Goal: Find specific page/section: Find specific page/section

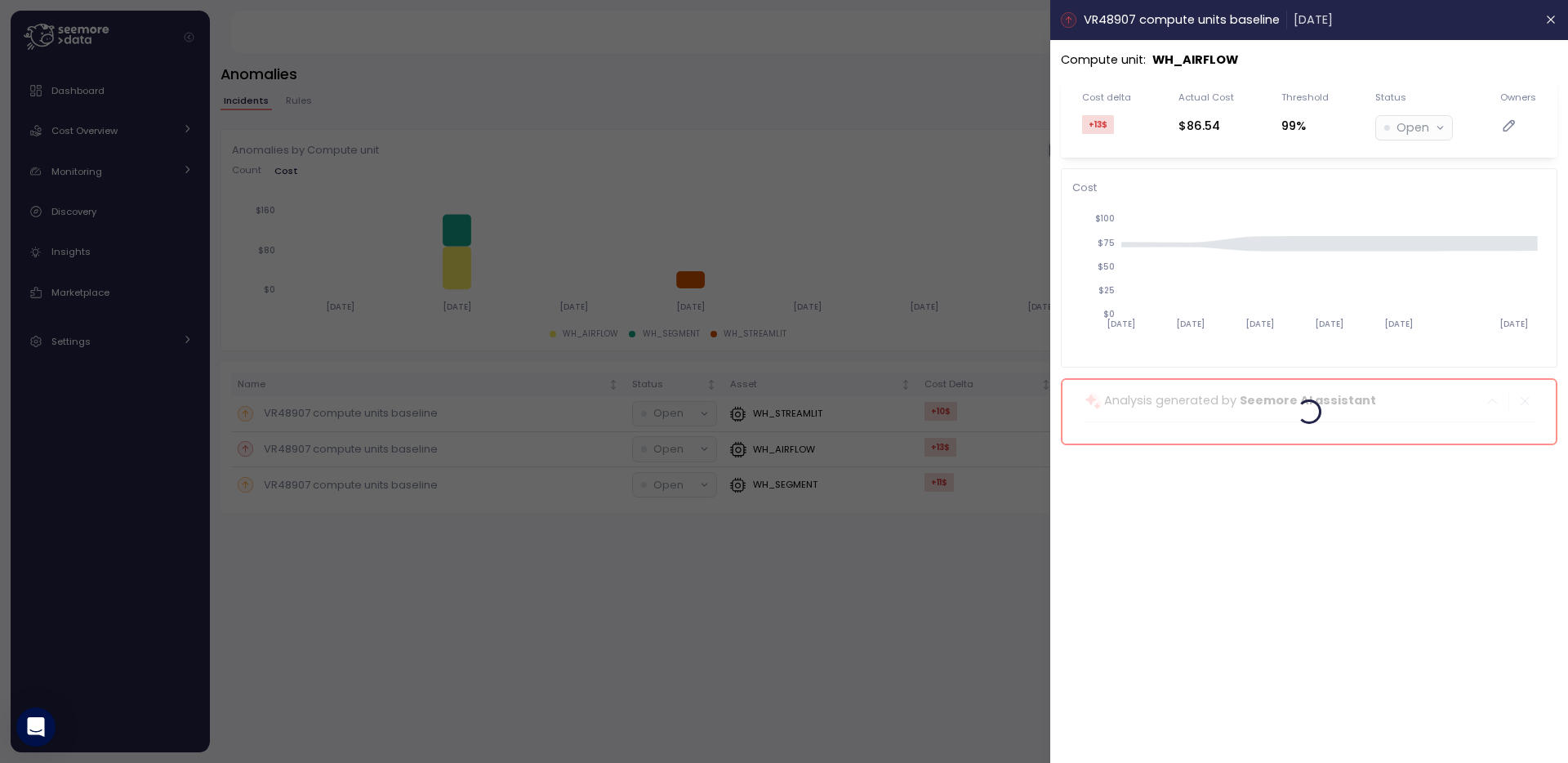
click at [85, 131] on div at bounding box center [784, 381] width 1568 height 763
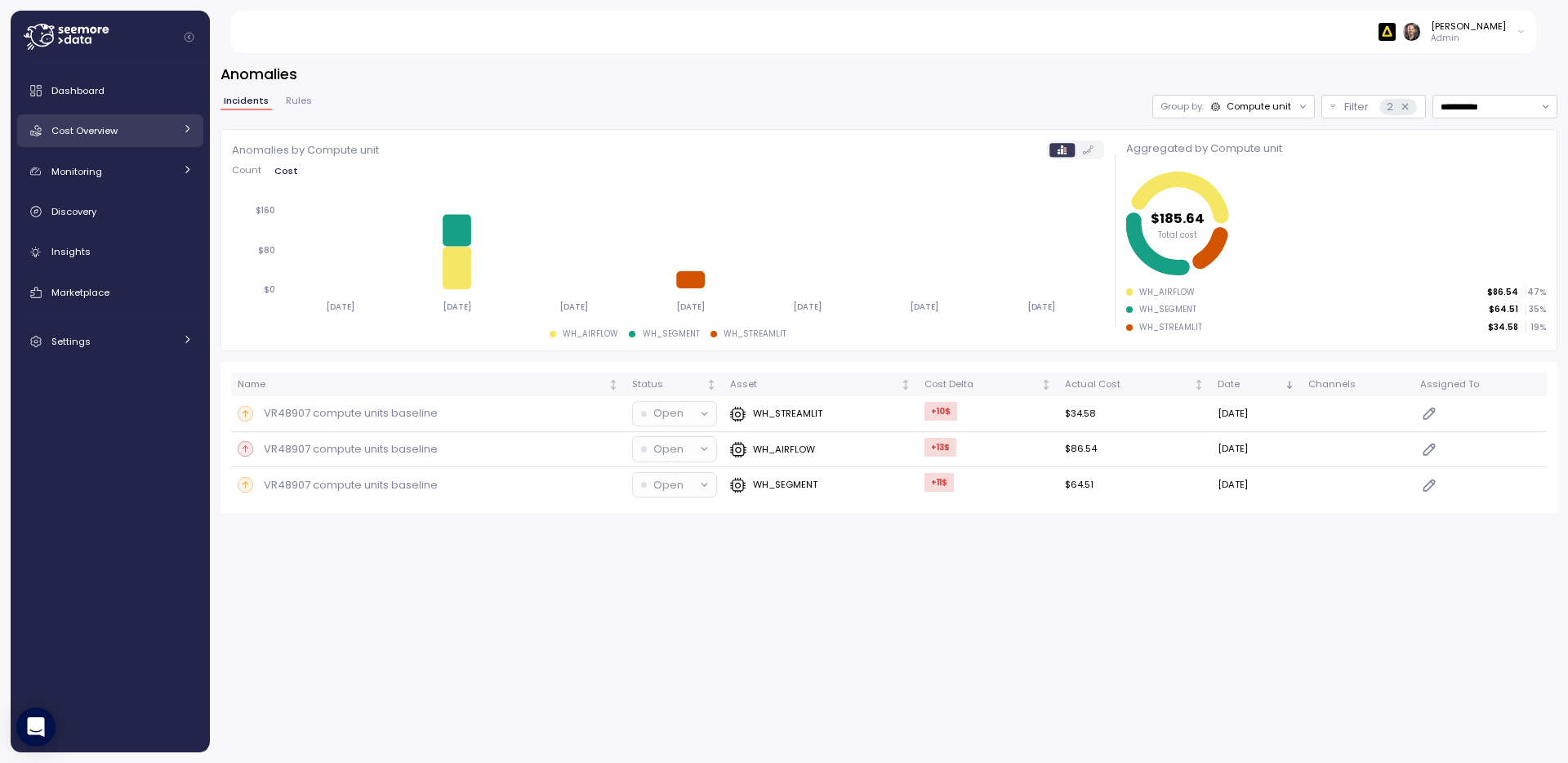
click at [81, 126] on span "Cost Overview" at bounding box center [85, 130] width 66 height 13
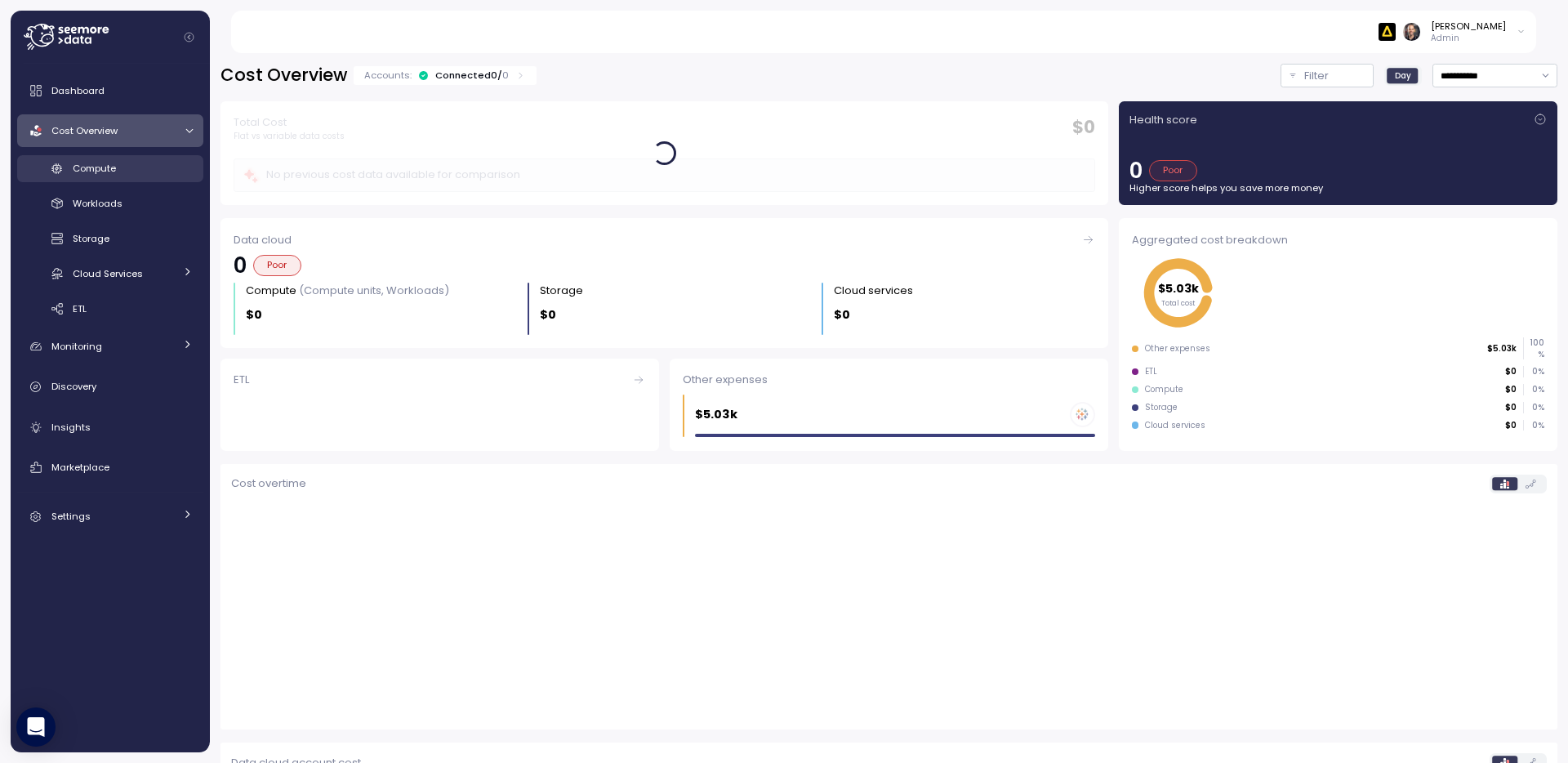
click at [85, 172] on span "Compute" at bounding box center [94, 167] width 44 height 13
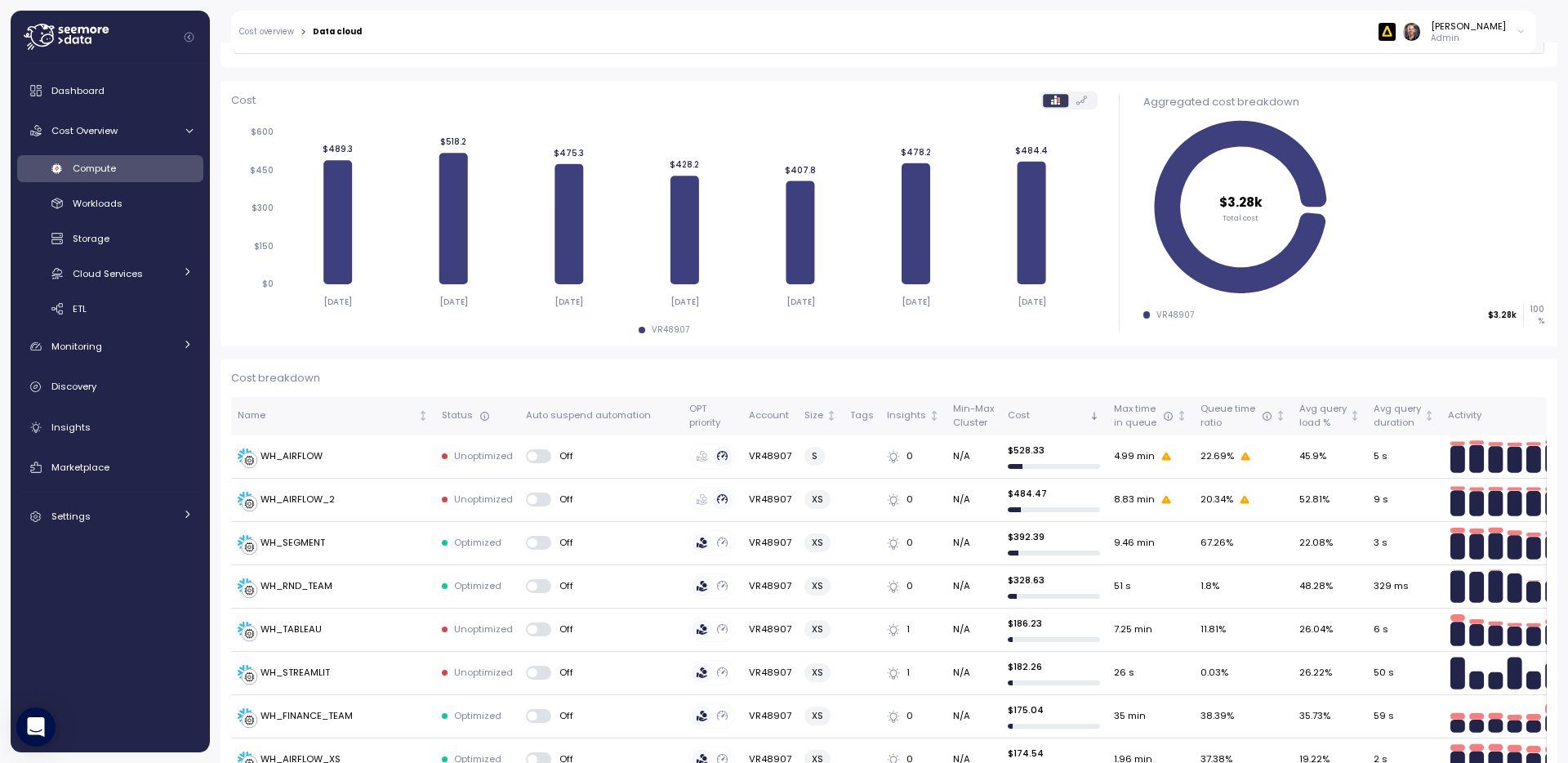
scroll to position [299, 0]
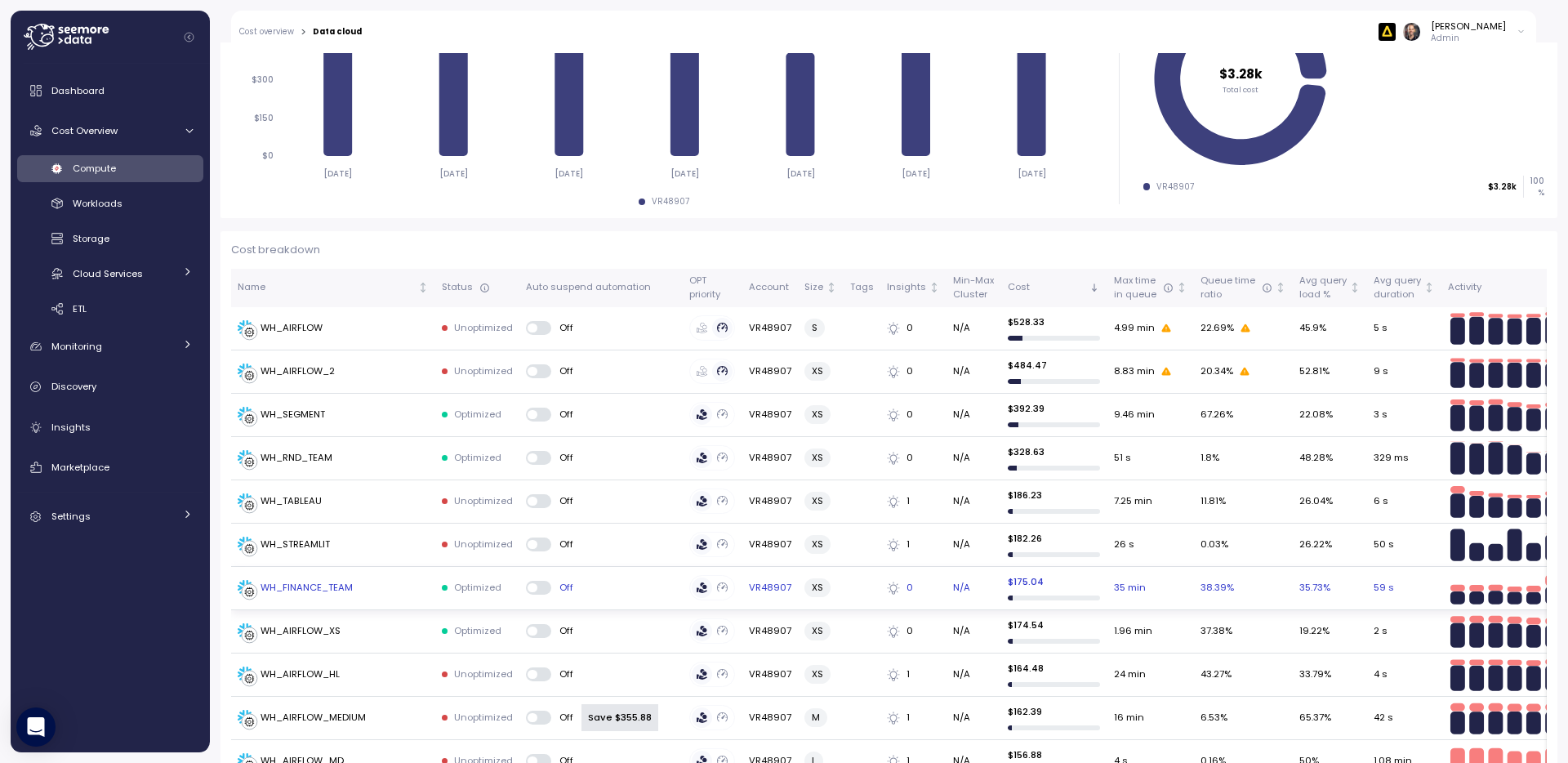
click at [304, 591] on div "WH_FINANCE_TEAM" at bounding box center [306, 588] width 92 height 15
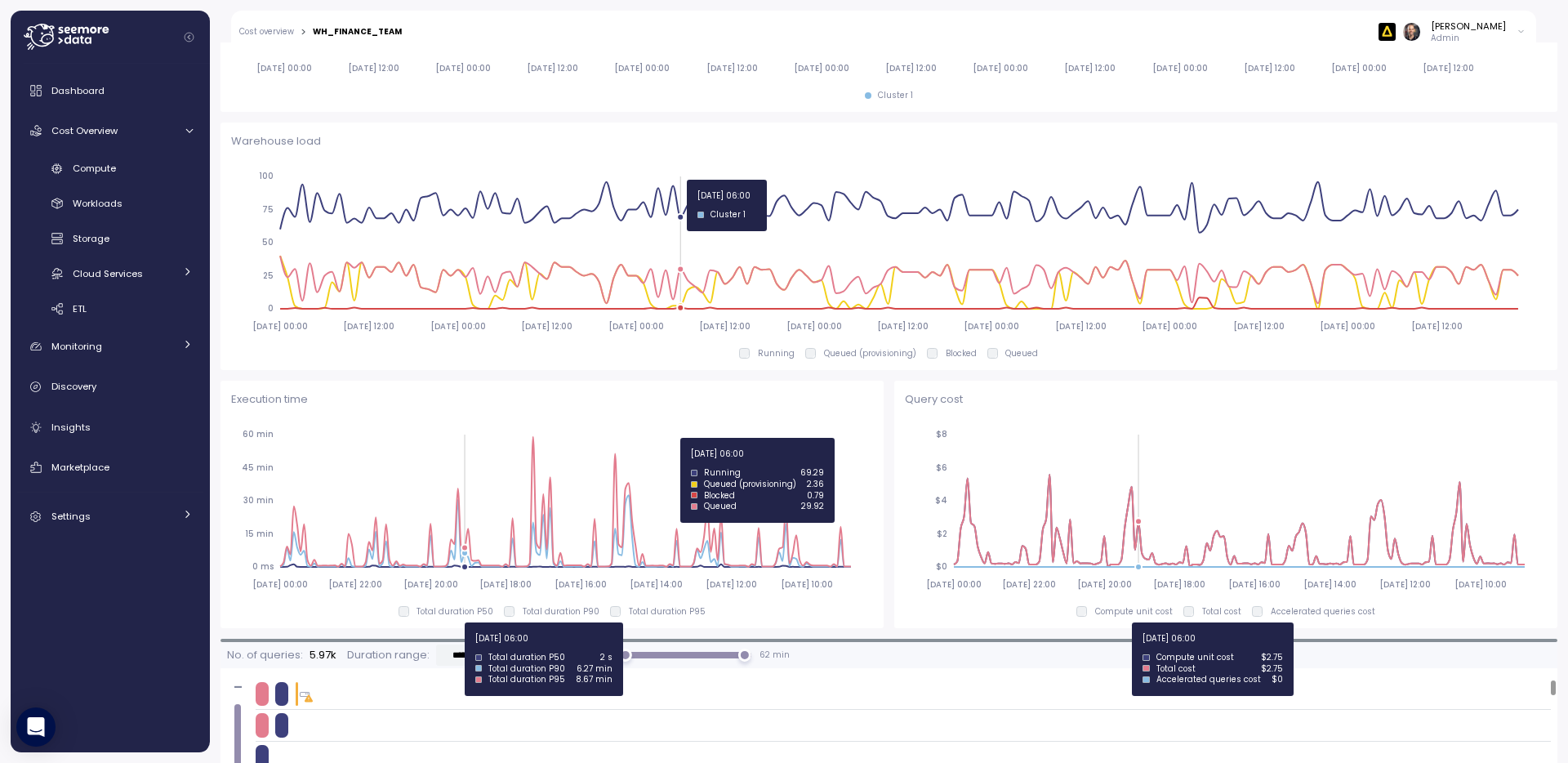
scroll to position [879, 0]
